Goal: Use online tool/utility: Utilize a website feature to perform a specific function

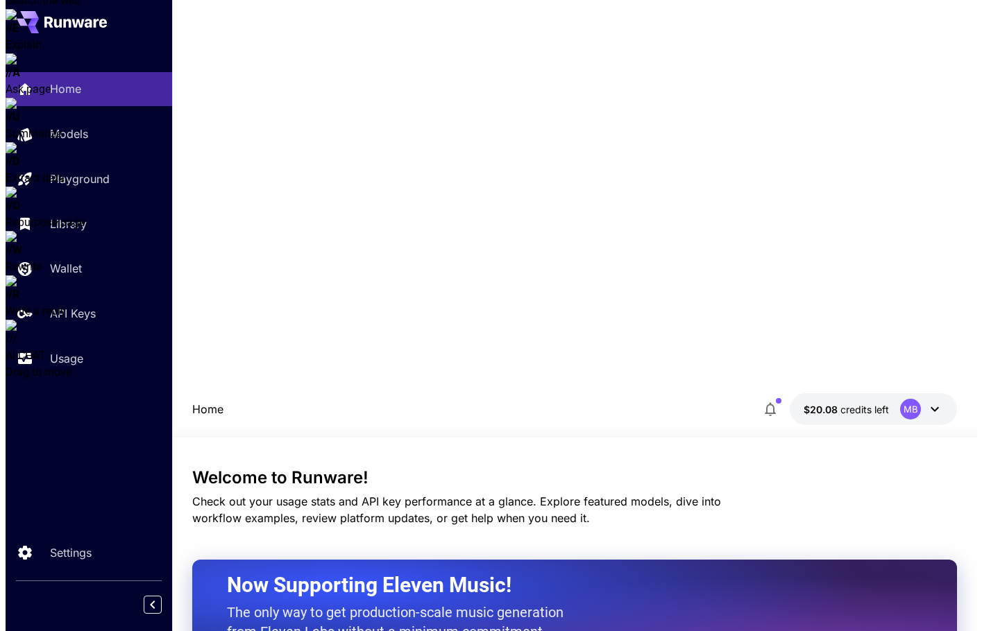
scroll to position [139, 0]
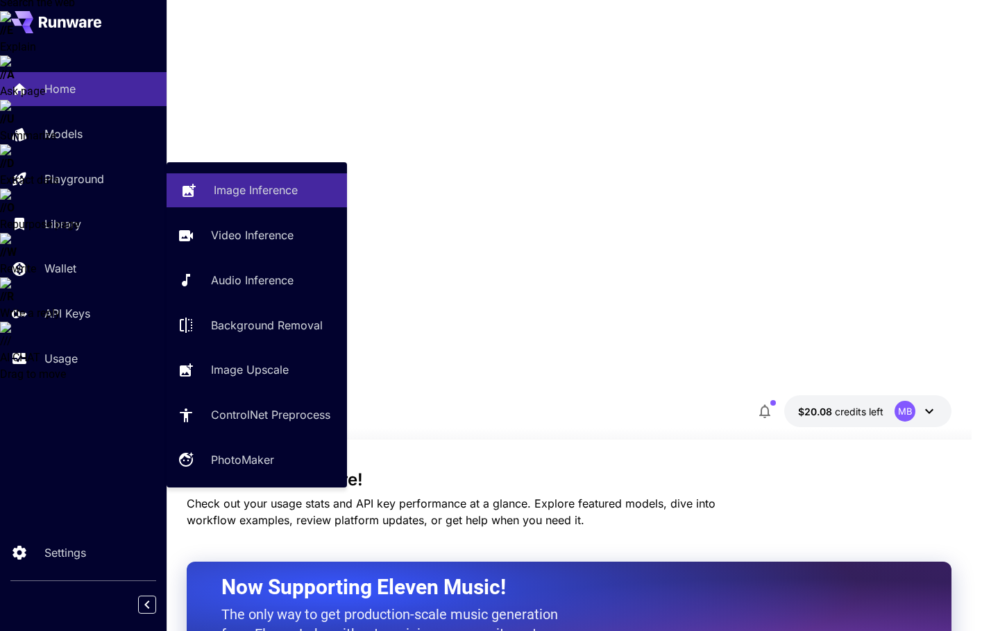
click at [277, 191] on p "Image Inference" at bounding box center [256, 190] width 84 height 17
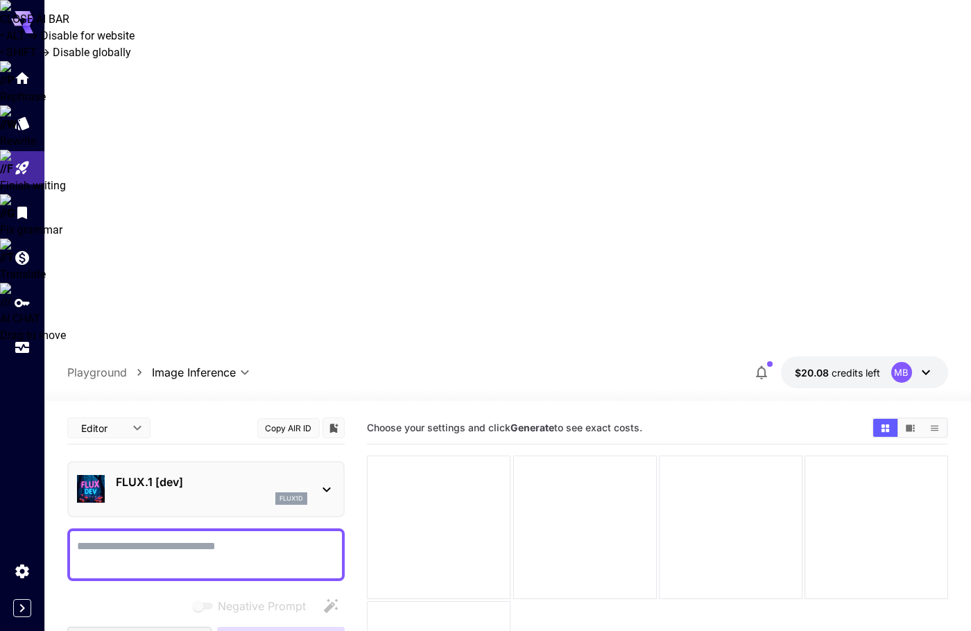
click at [318, 481] on icon at bounding box center [326, 489] width 17 height 17
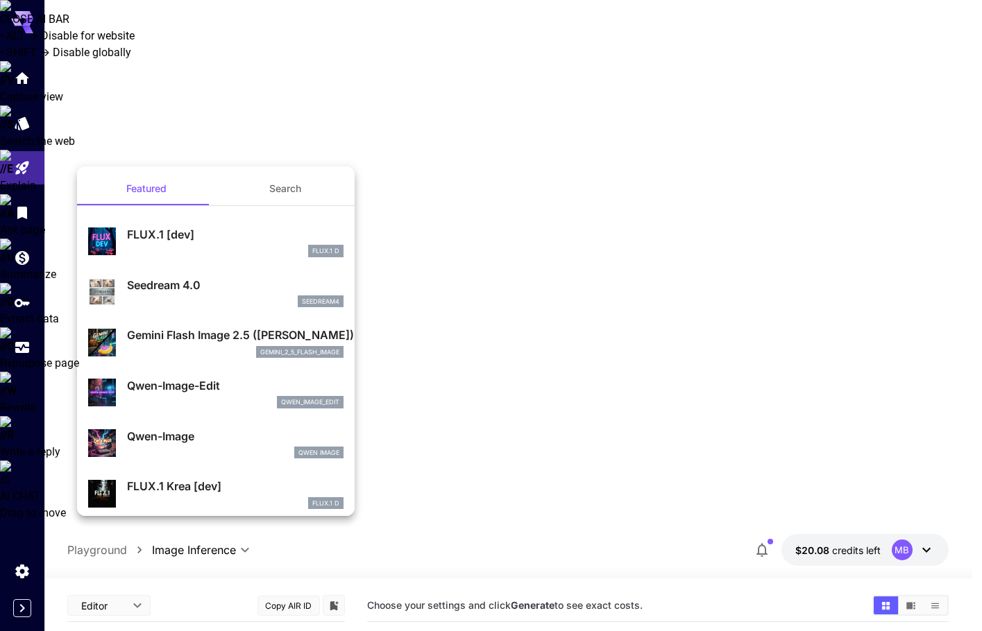
click at [509, 479] on div at bounding box center [491, 315] width 982 height 631
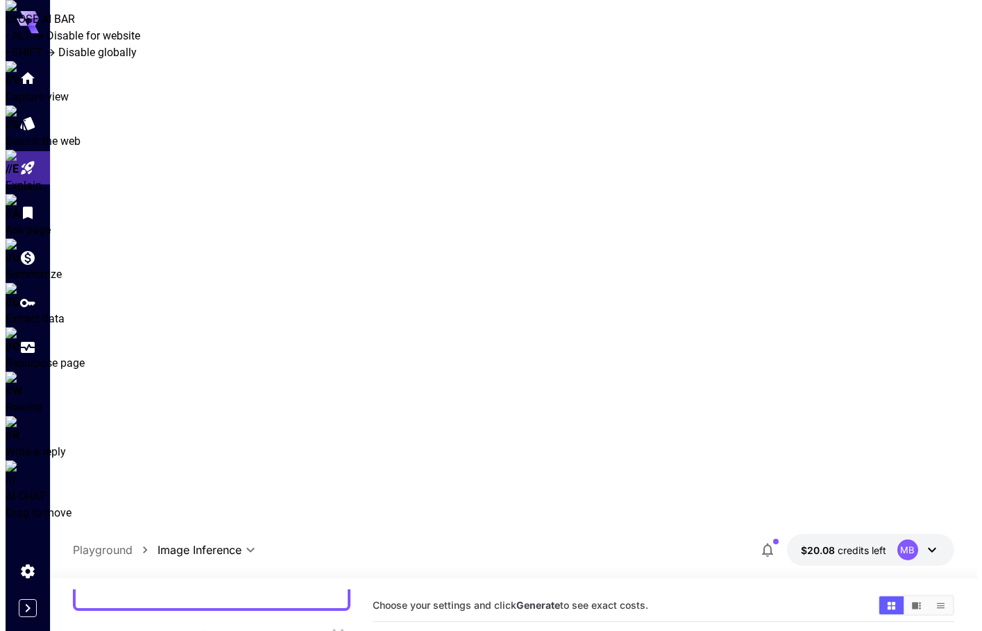
scroll to position [208, 0]
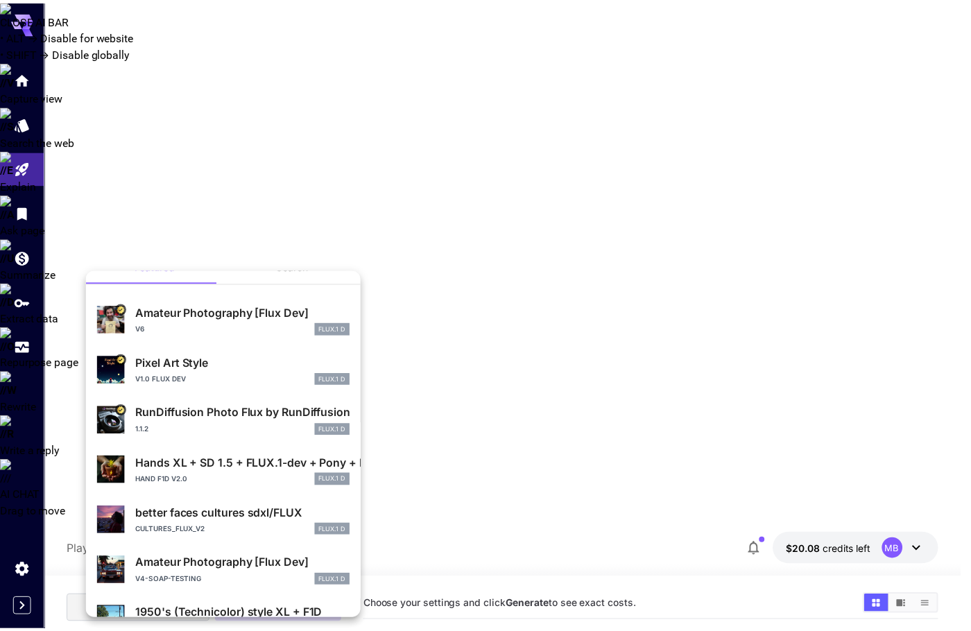
scroll to position [0, 0]
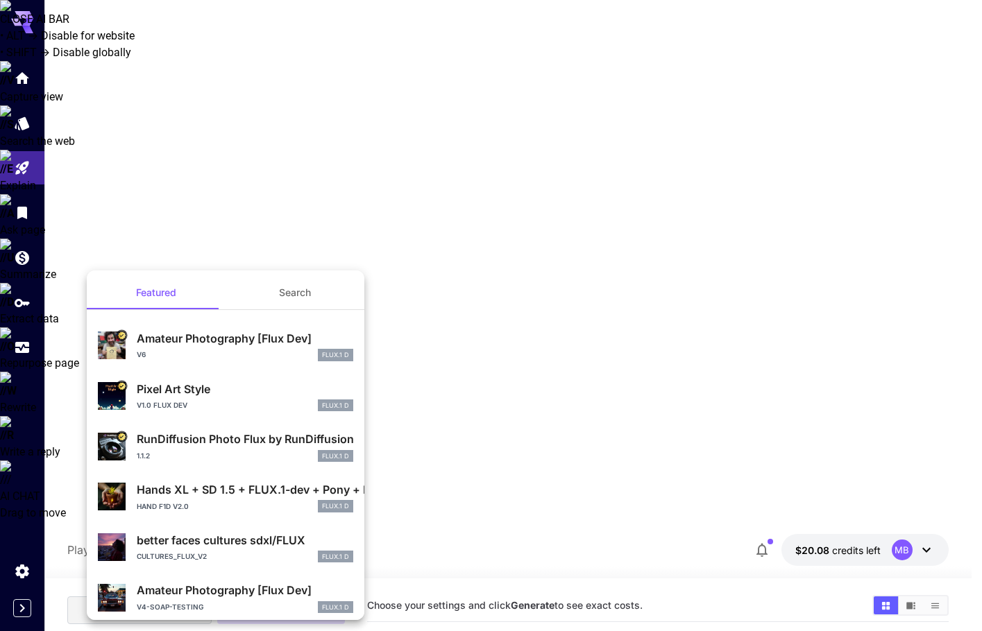
click at [293, 296] on button "Search" at bounding box center [294, 292] width 139 height 33
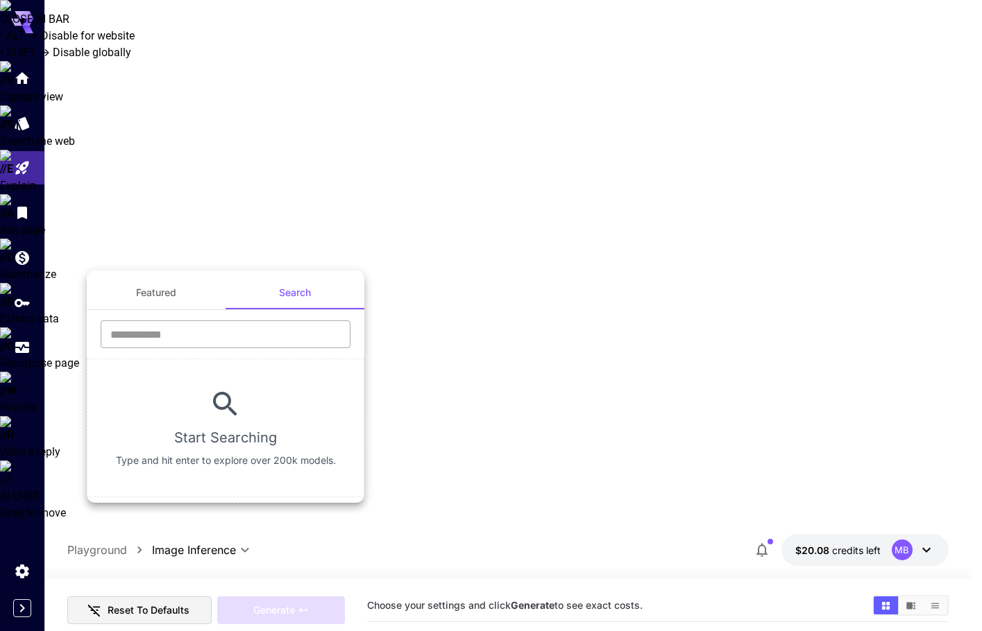
click at [219, 332] on input "text" at bounding box center [226, 335] width 250 height 28
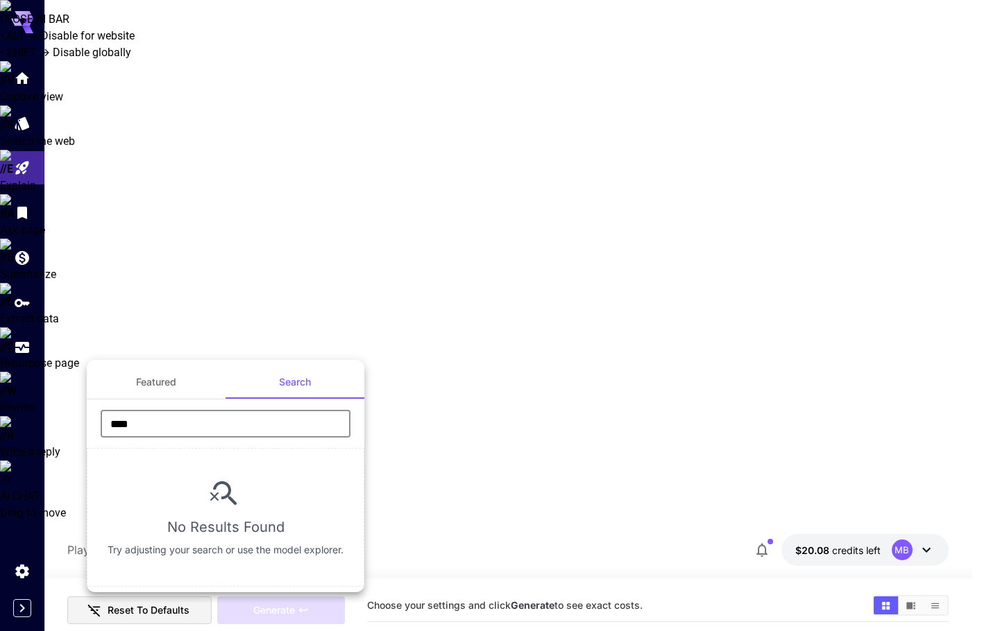
type input "****"
click at [613, 442] on div at bounding box center [491, 315] width 982 height 631
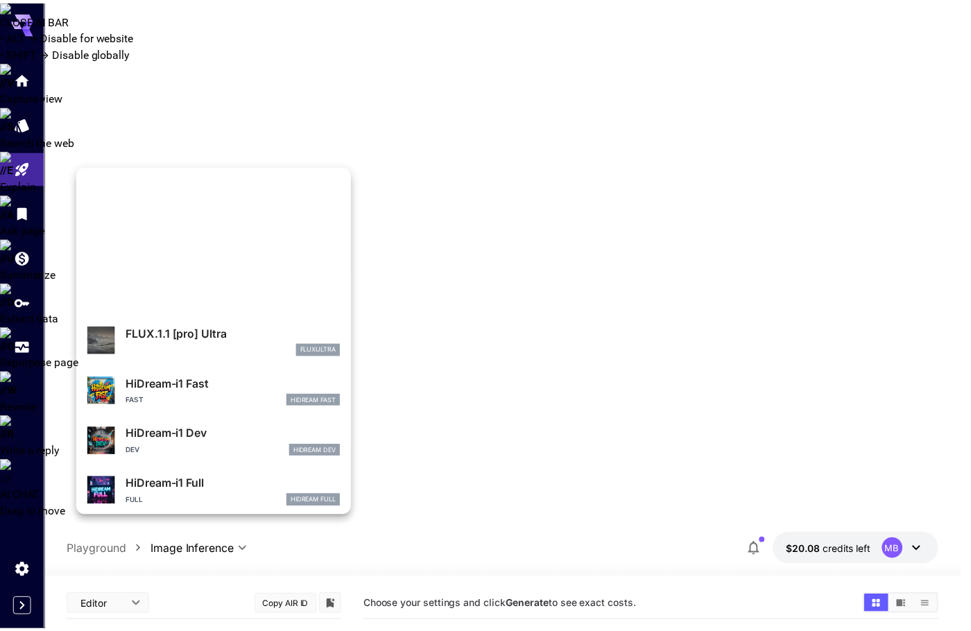
scroll to position [914, 0]
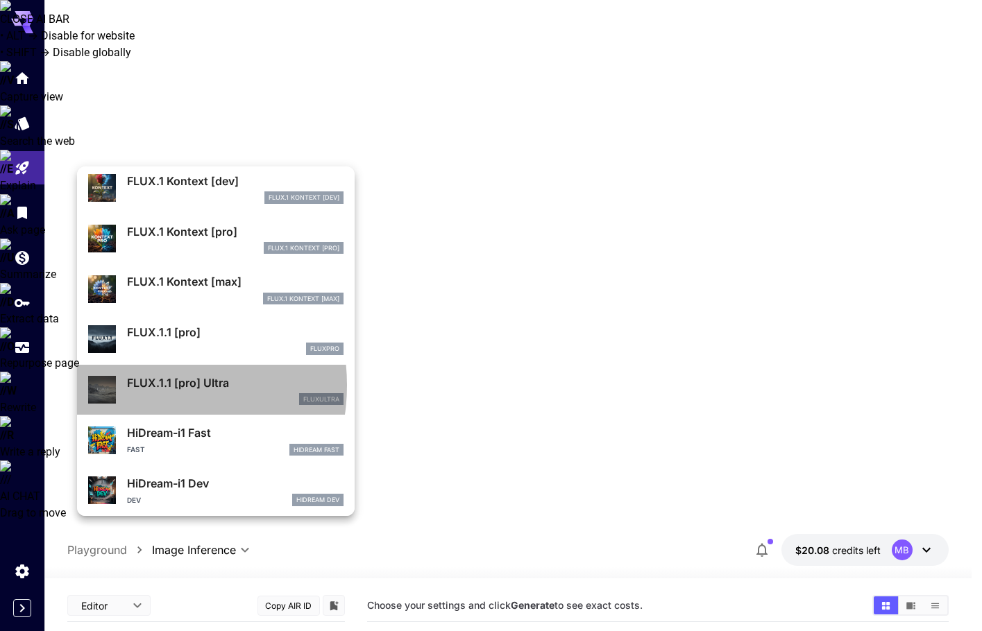
click at [142, 386] on p "FLUX.1.1 [pro] Ultra" at bounding box center [235, 383] width 216 height 17
type input "**********"
type input "****"
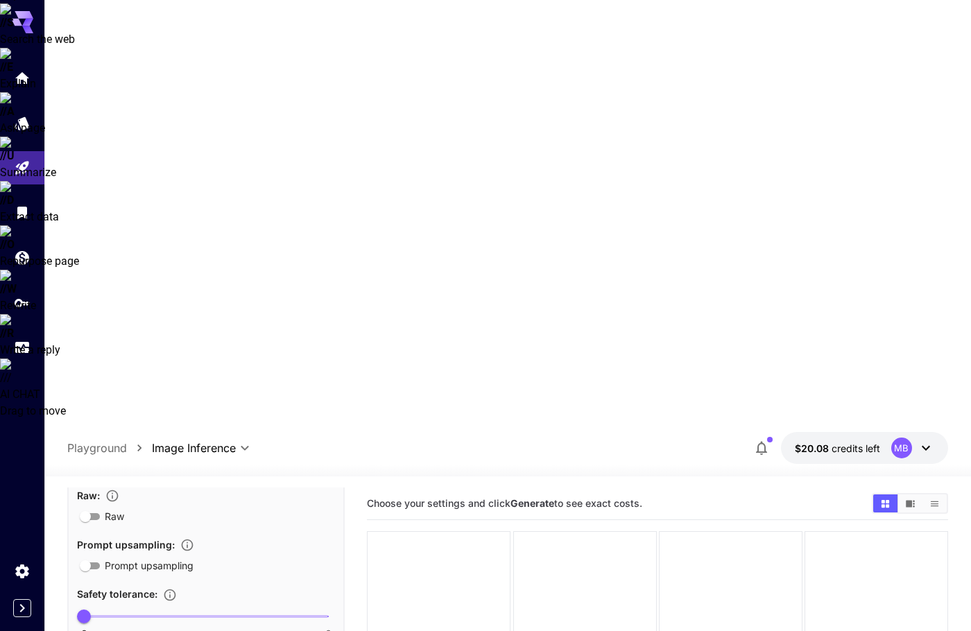
scroll to position [110, 0]
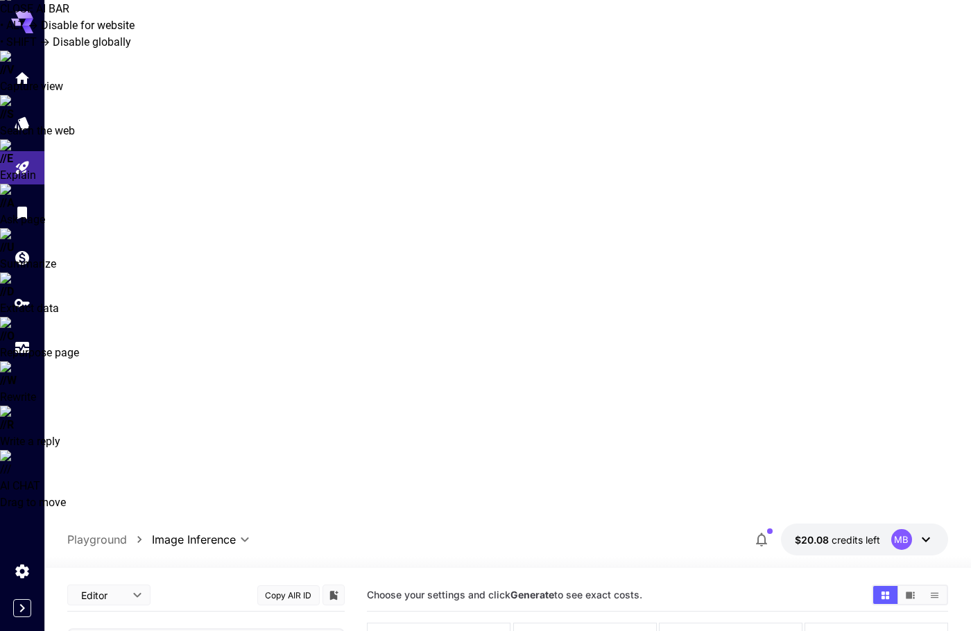
scroll to position [0, 0]
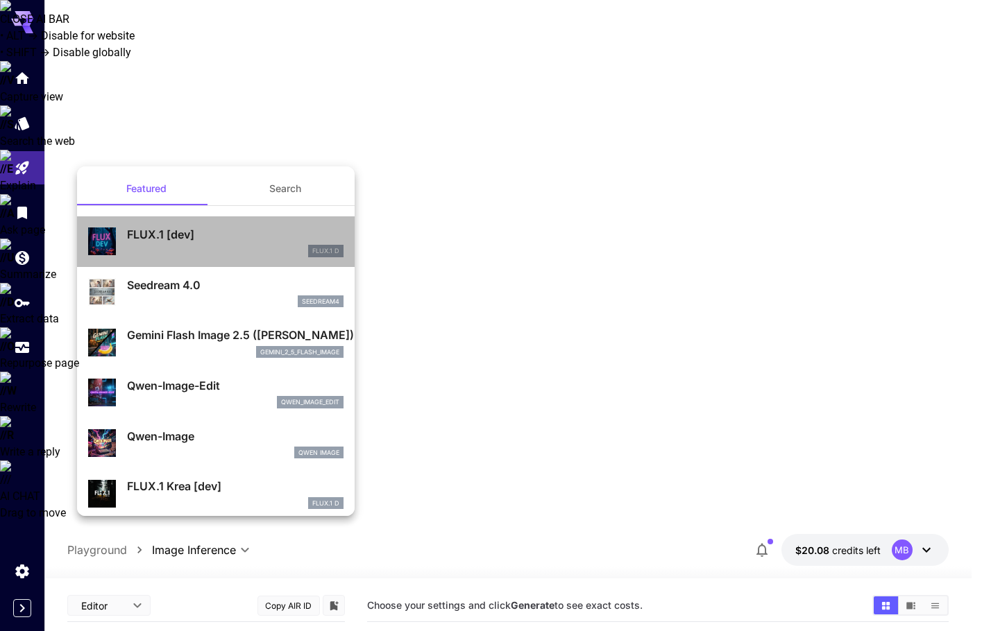
click at [216, 239] on p "FLUX.1 [dev]" at bounding box center [235, 234] width 216 height 17
type input "**********"
type input "****"
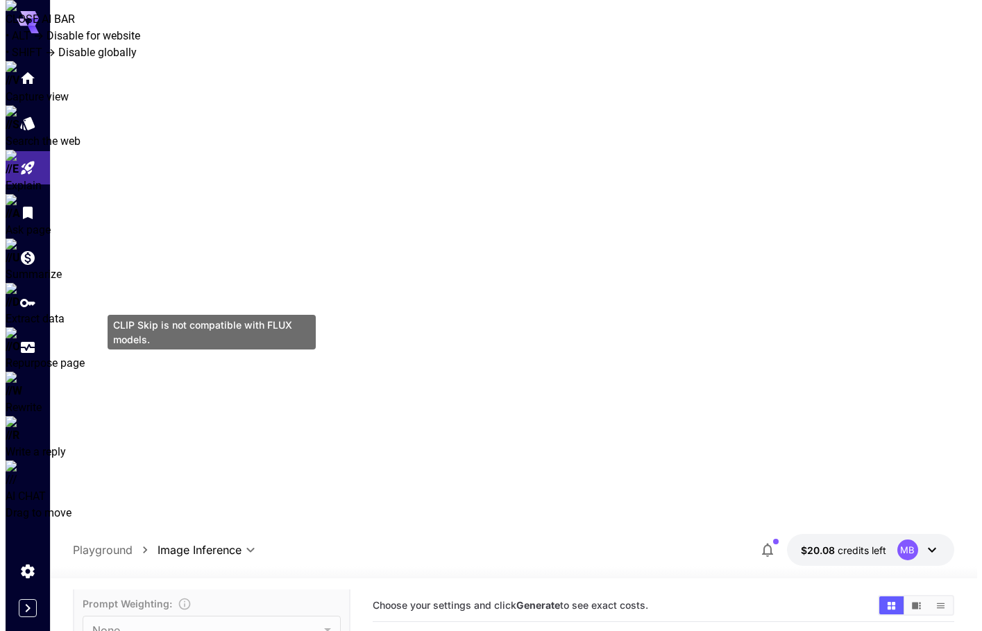
scroll to position [1041, 0]
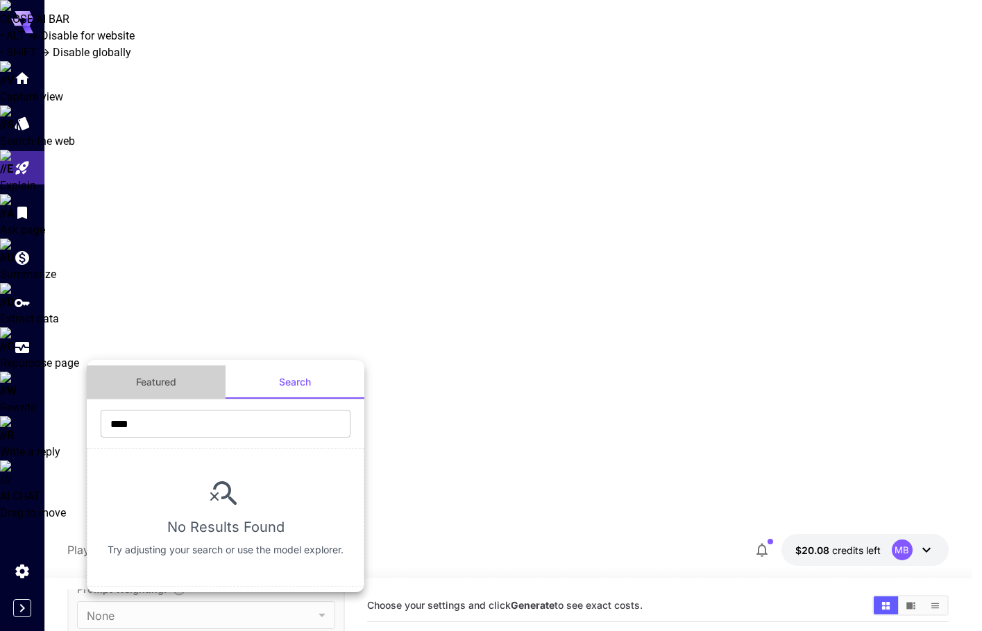
click at [153, 389] on button "Featured" at bounding box center [156, 382] width 139 height 33
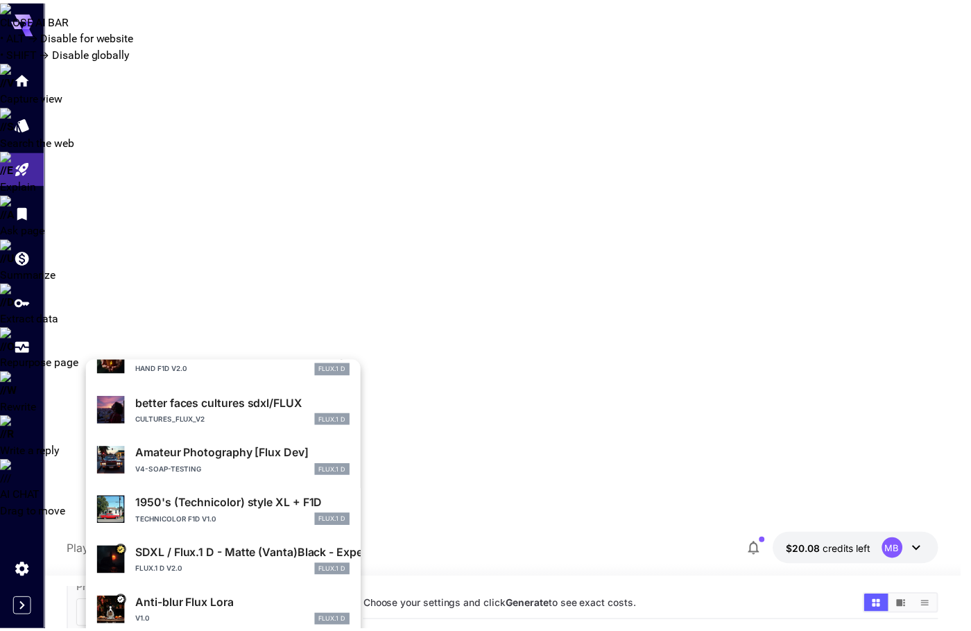
scroll to position [262, 0]
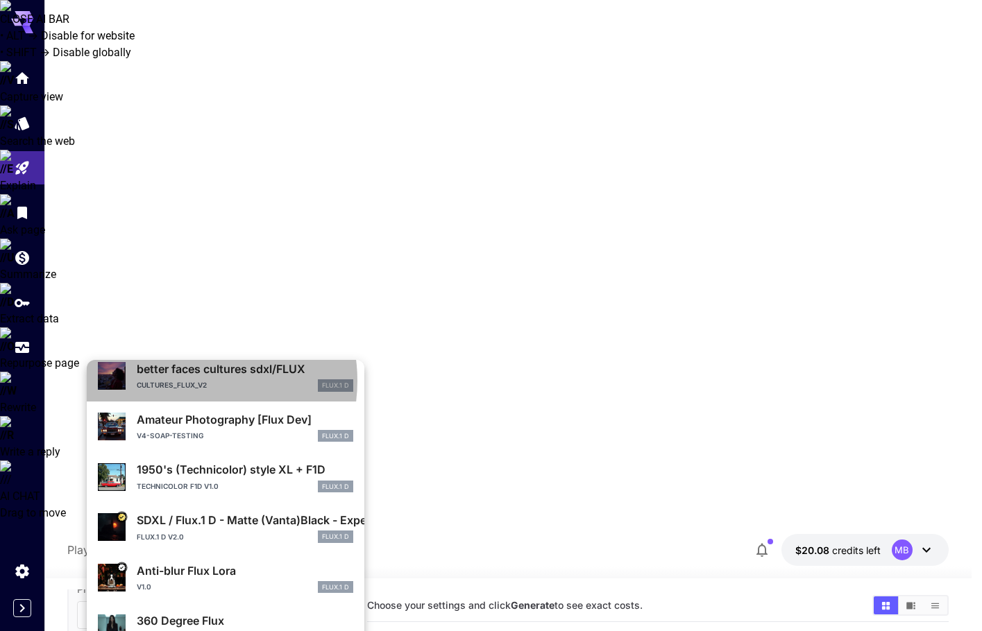
click at [187, 382] on p "cultures_flux_v2" at bounding box center [172, 385] width 70 height 10
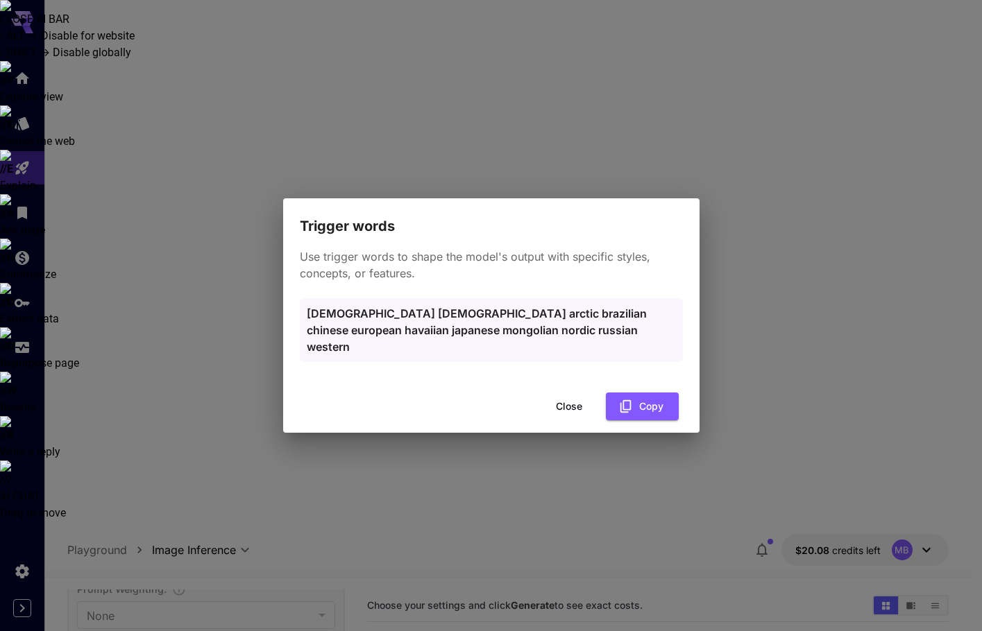
click at [503, 325] on p "[DEMOGRAPHIC_DATA] [DEMOGRAPHIC_DATA] arctic brazilian chinese european havaiia…" at bounding box center [491, 330] width 369 height 50
copy p "brazilian"
click at [562, 398] on button "Close" at bounding box center [569, 407] width 62 height 28
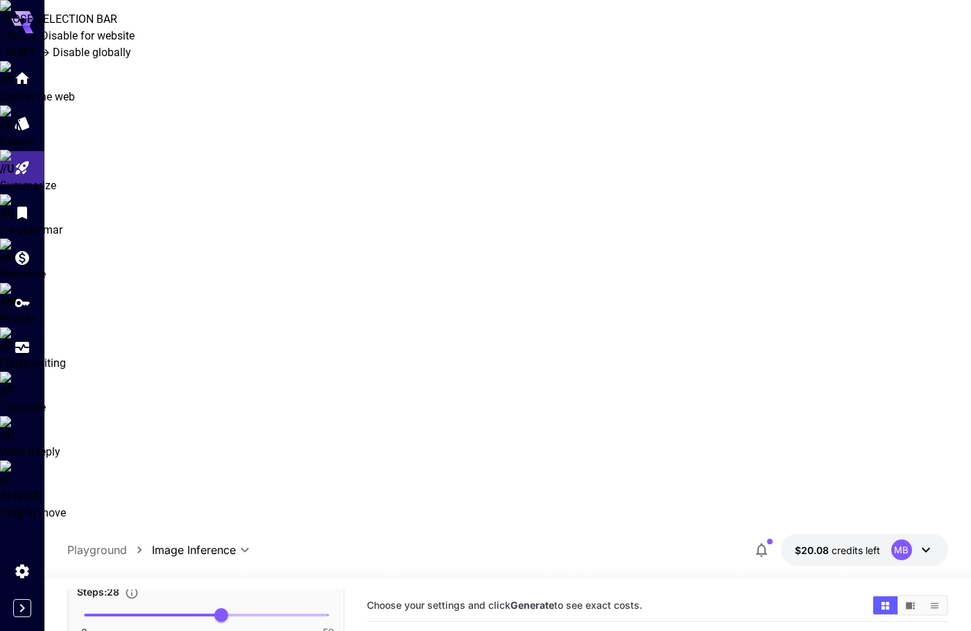
scroll to position [971, 0]
